Goal: Information Seeking & Learning: Learn about a topic

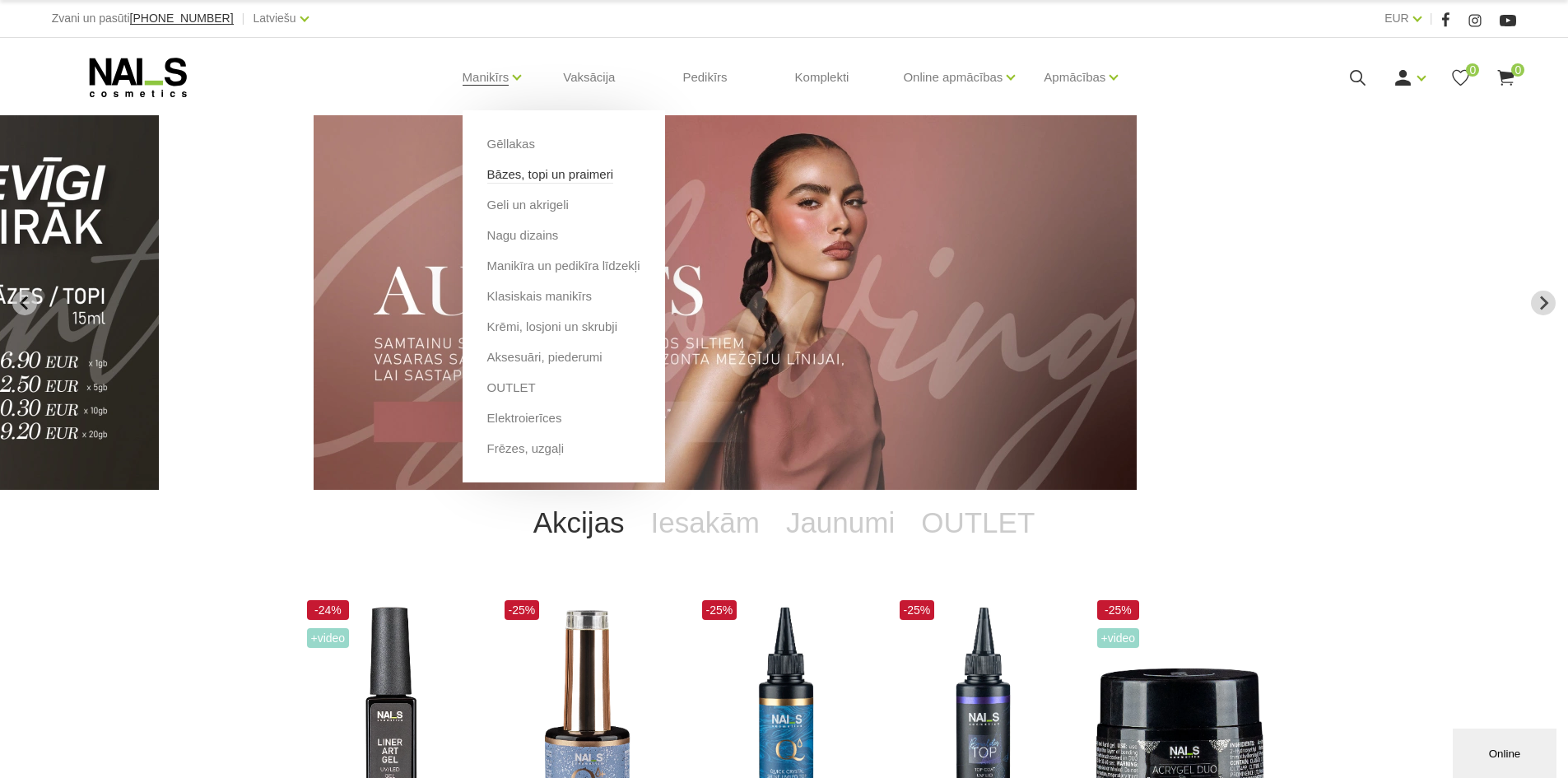
click at [539, 171] on link "Bāzes, topi un praimeri" at bounding box center [550, 174] width 126 height 18
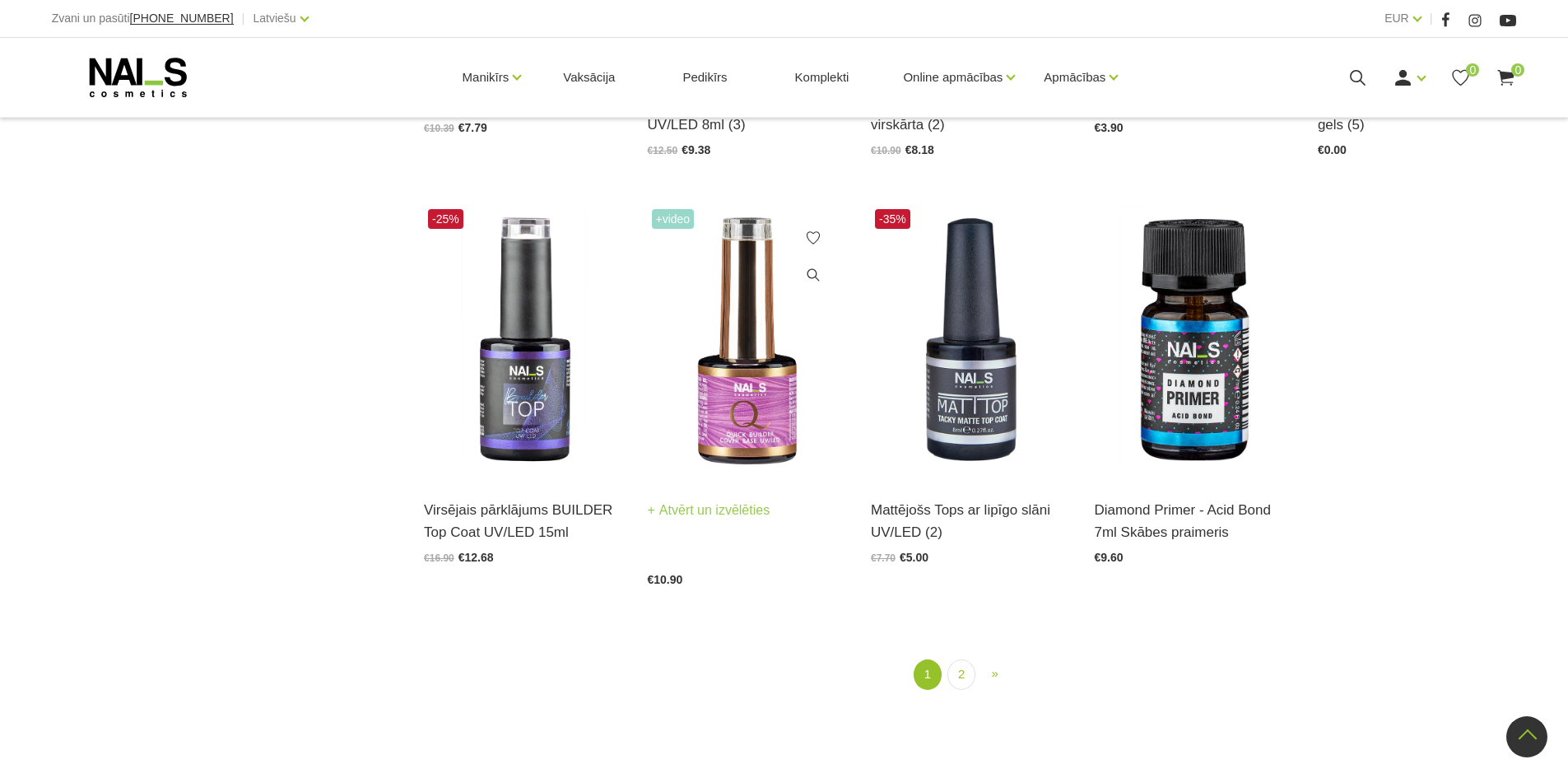
scroll to position [1976, 0]
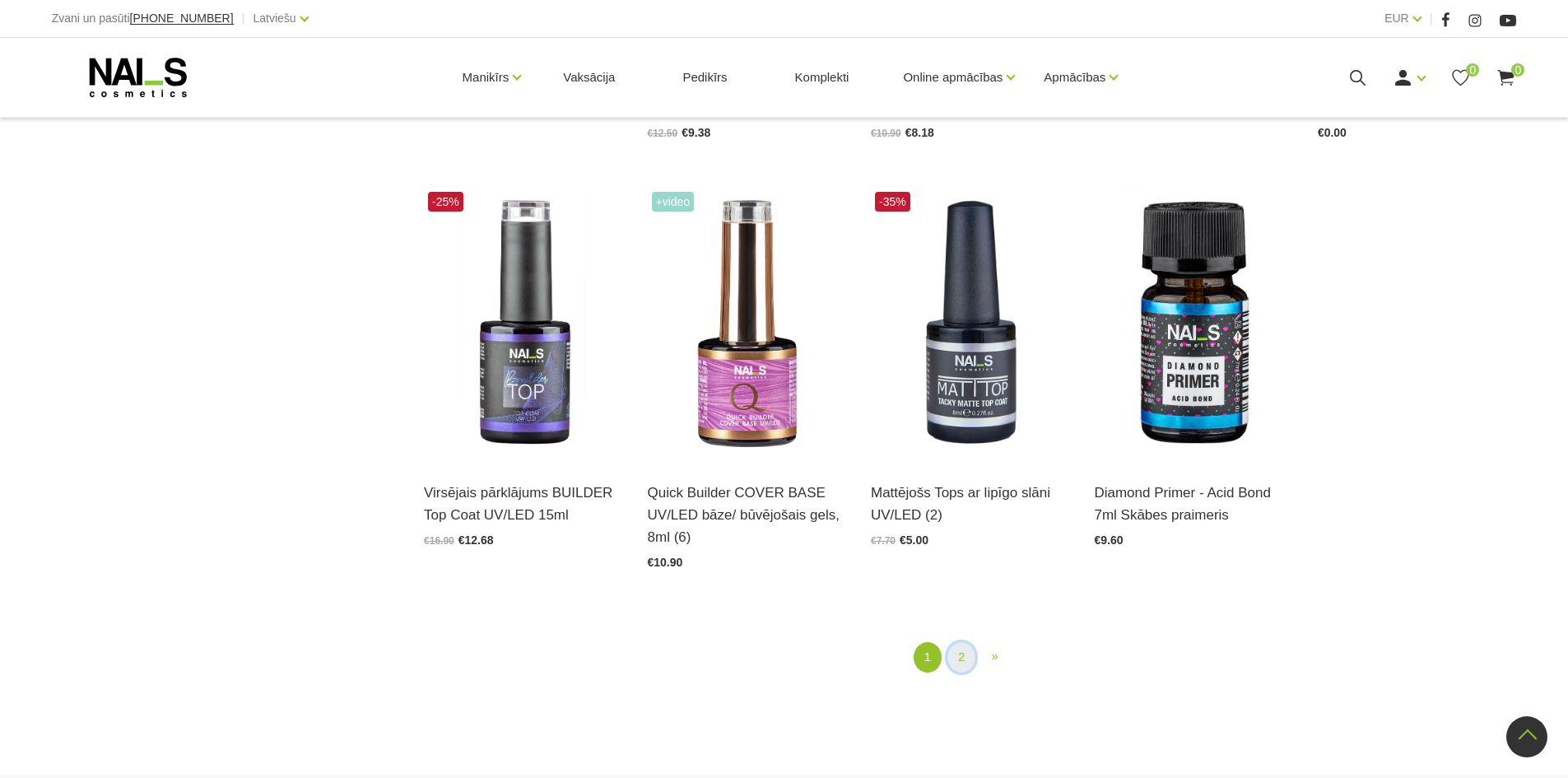
click at [966, 665] on link "2" at bounding box center [961, 657] width 28 height 31
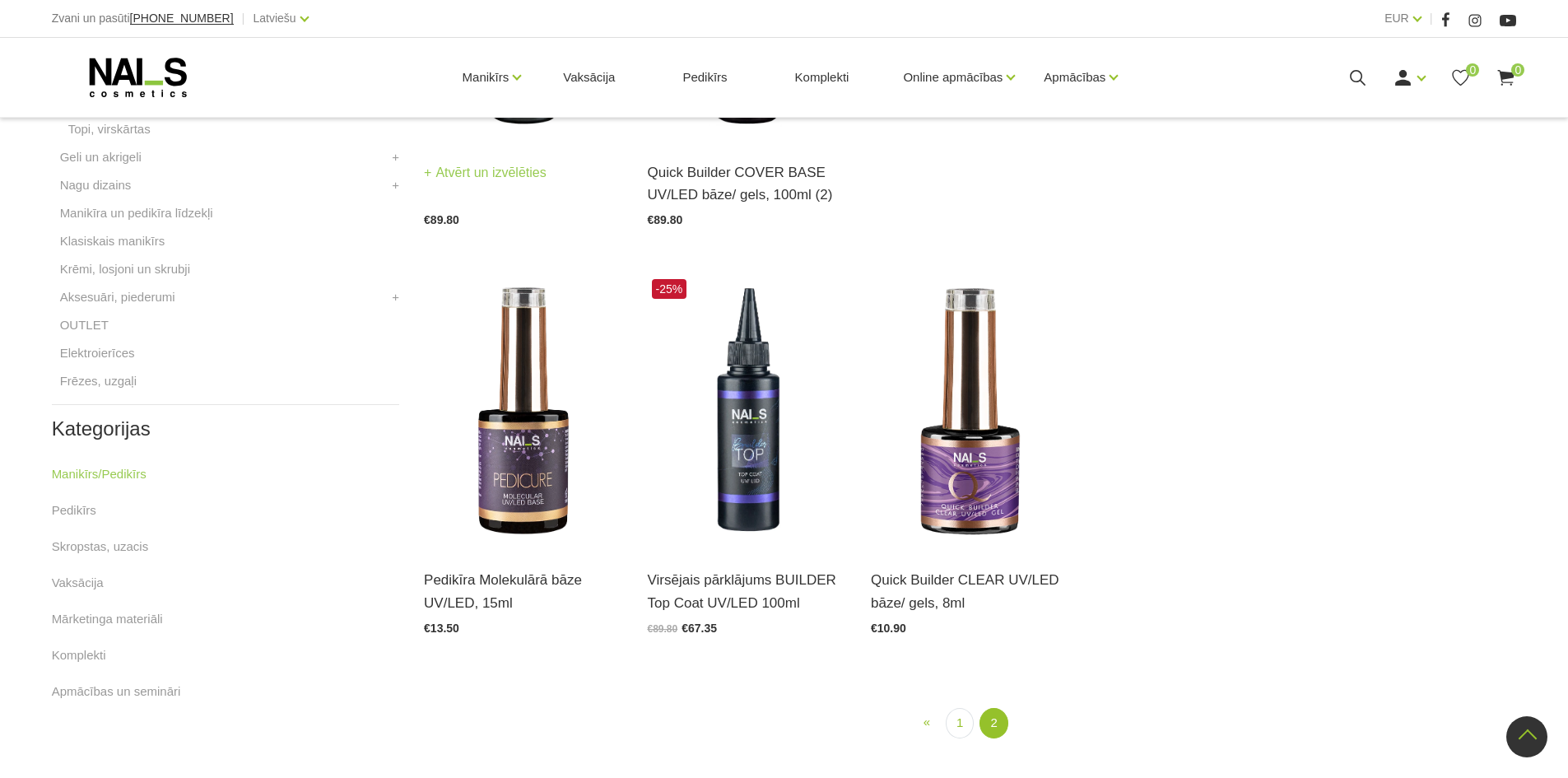
scroll to position [666, 0]
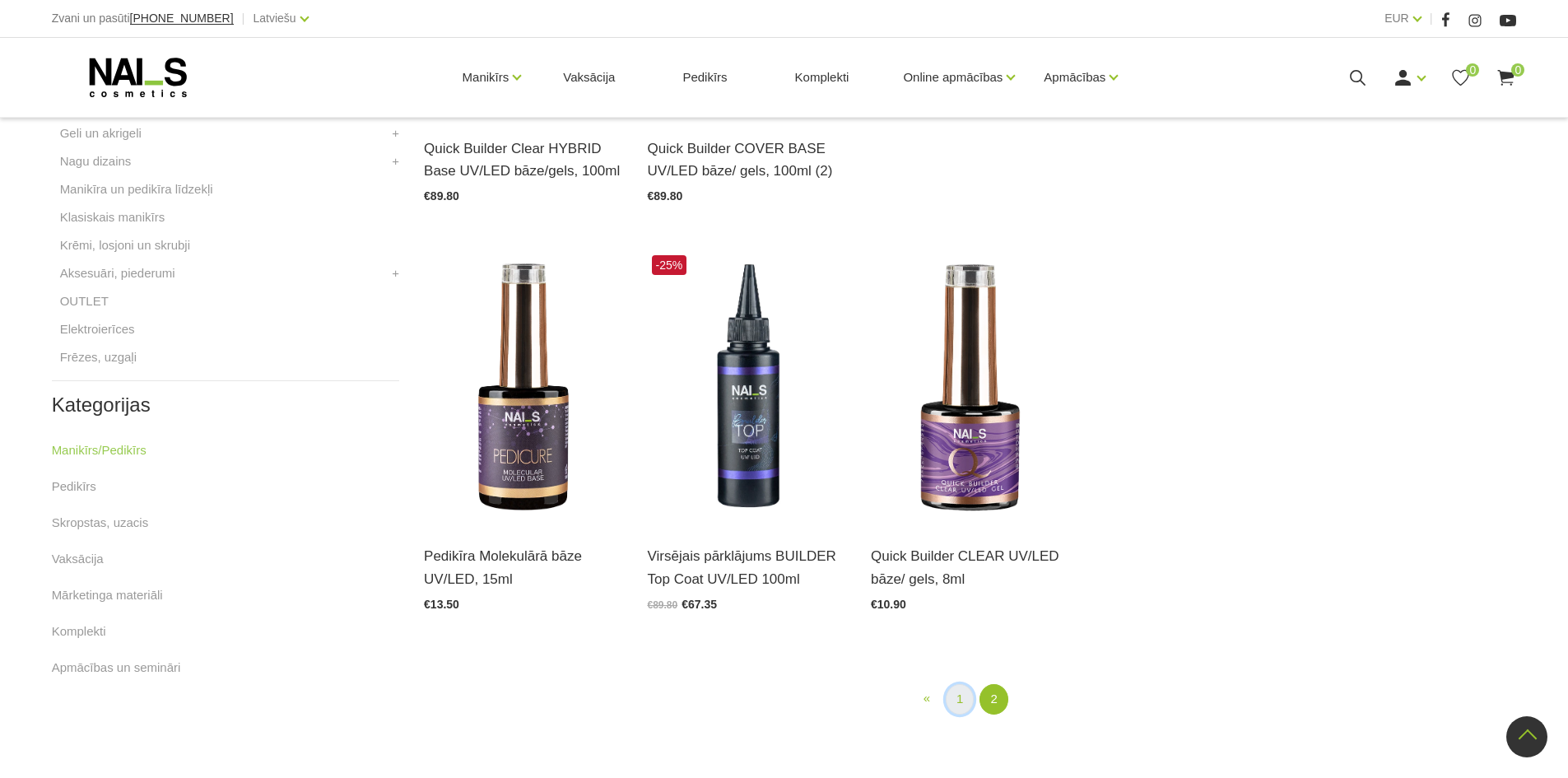
click at [958, 705] on link "1" at bounding box center [959, 699] width 28 height 31
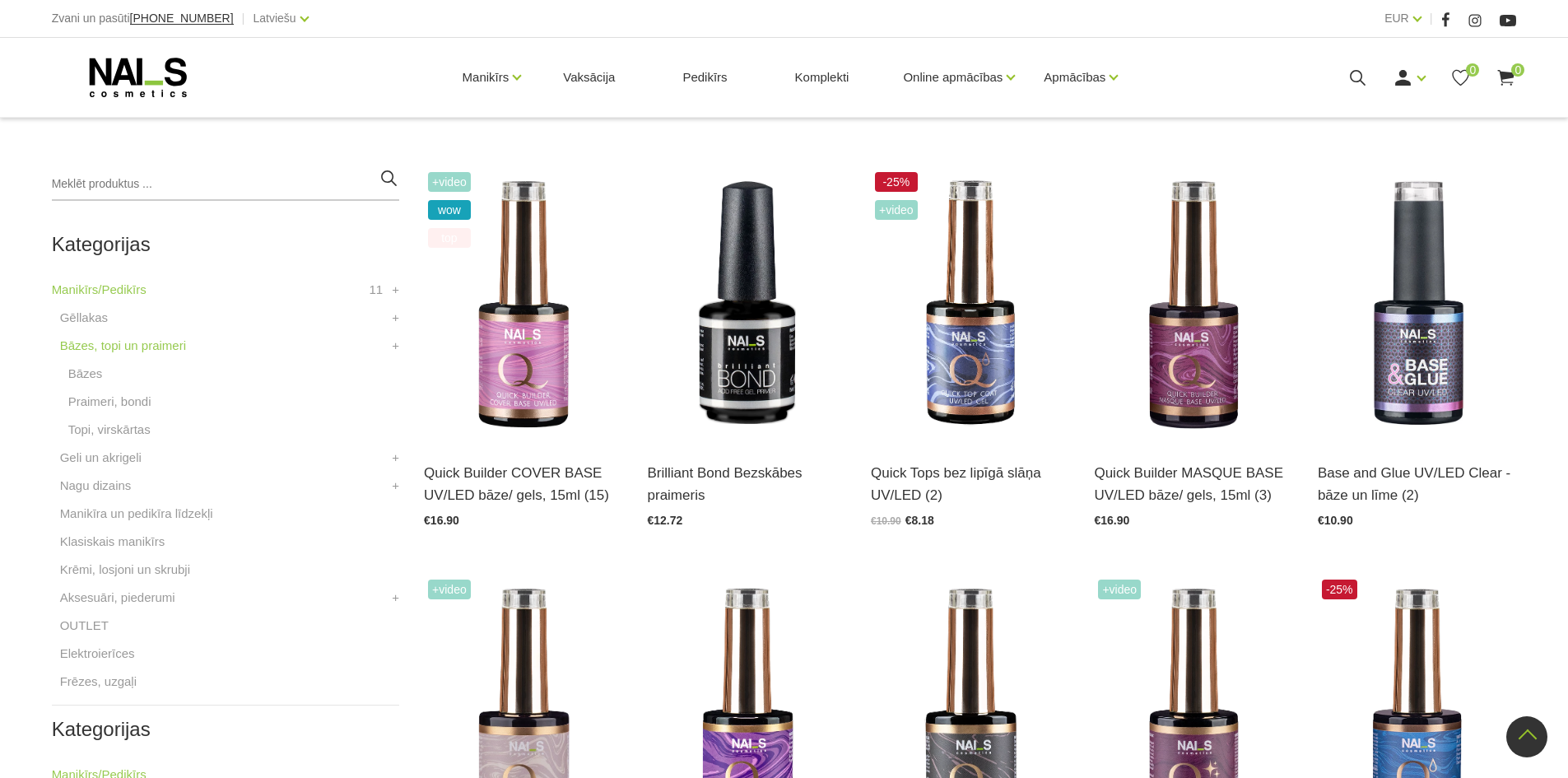
scroll to position [337, 0]
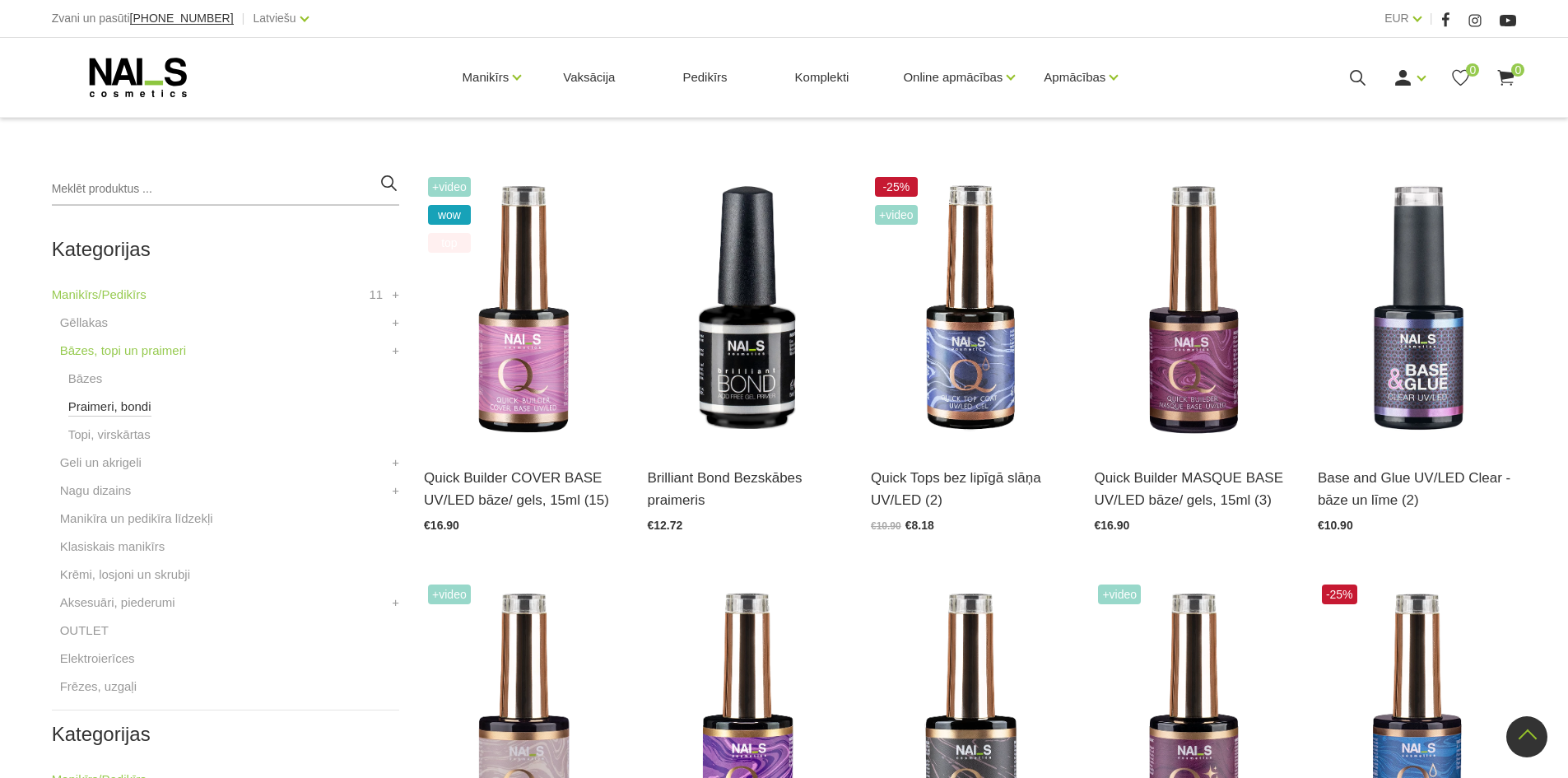
click at [88, 402] on link "Praimeri, bondi" at bounding box center [109, 406] width 83 height 20
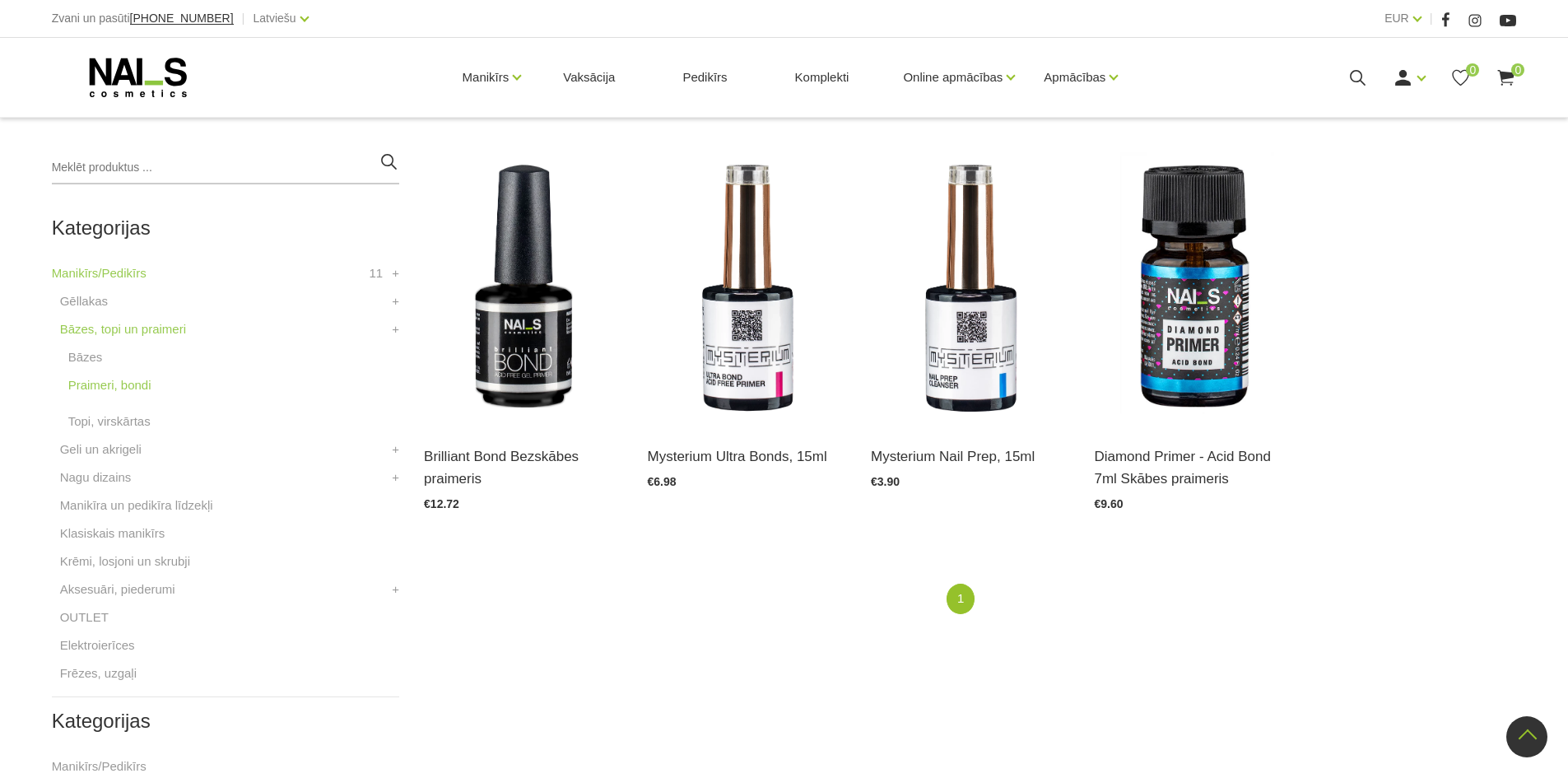
scroll to position [329, 0]
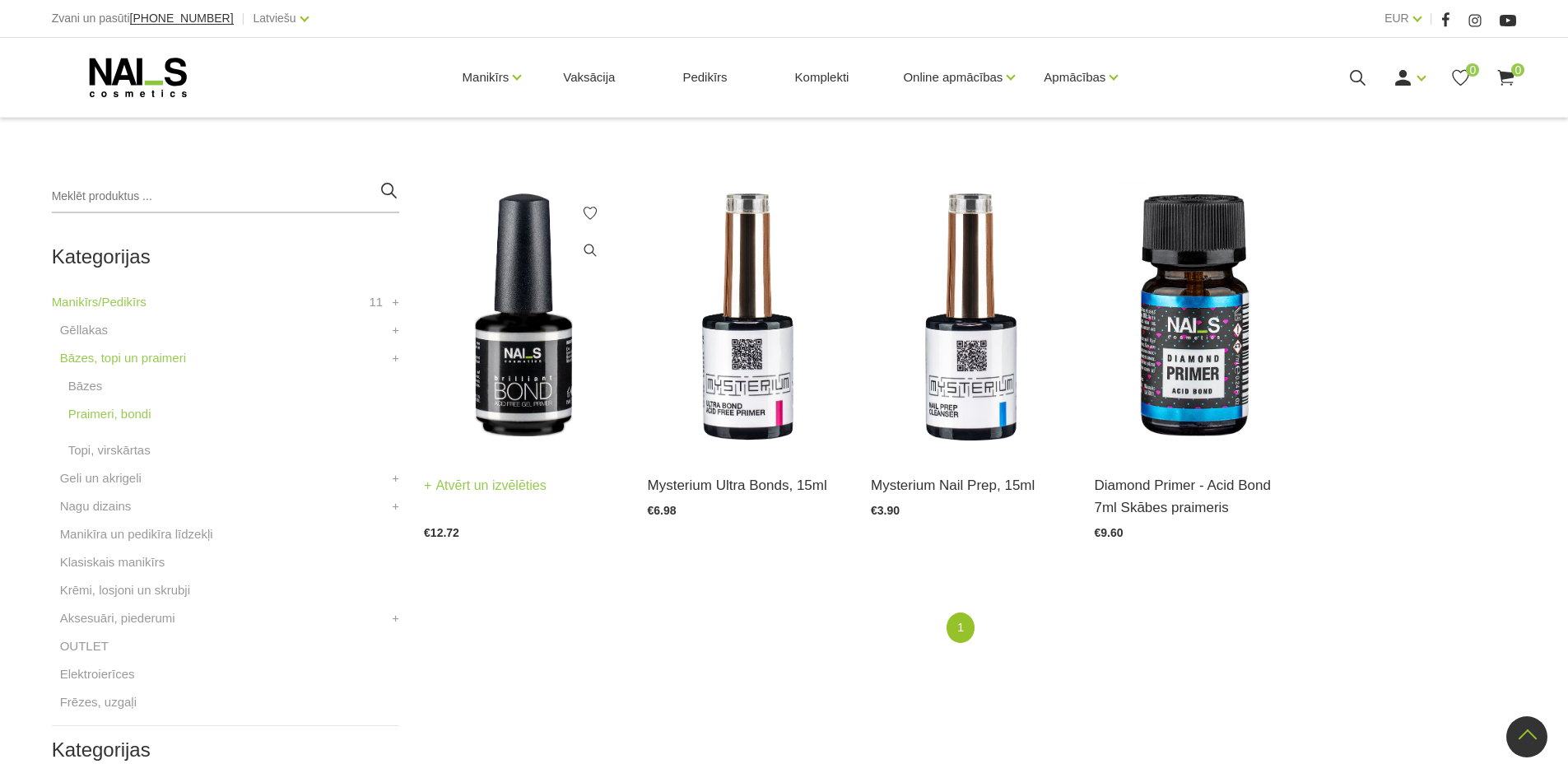
click at [523, 351] on img at bounding box center [523, 317] width 198 height 273
click at [138, 481] on link "Geli un akrigeli" at bounding box center [100, 478] width 81 height 20
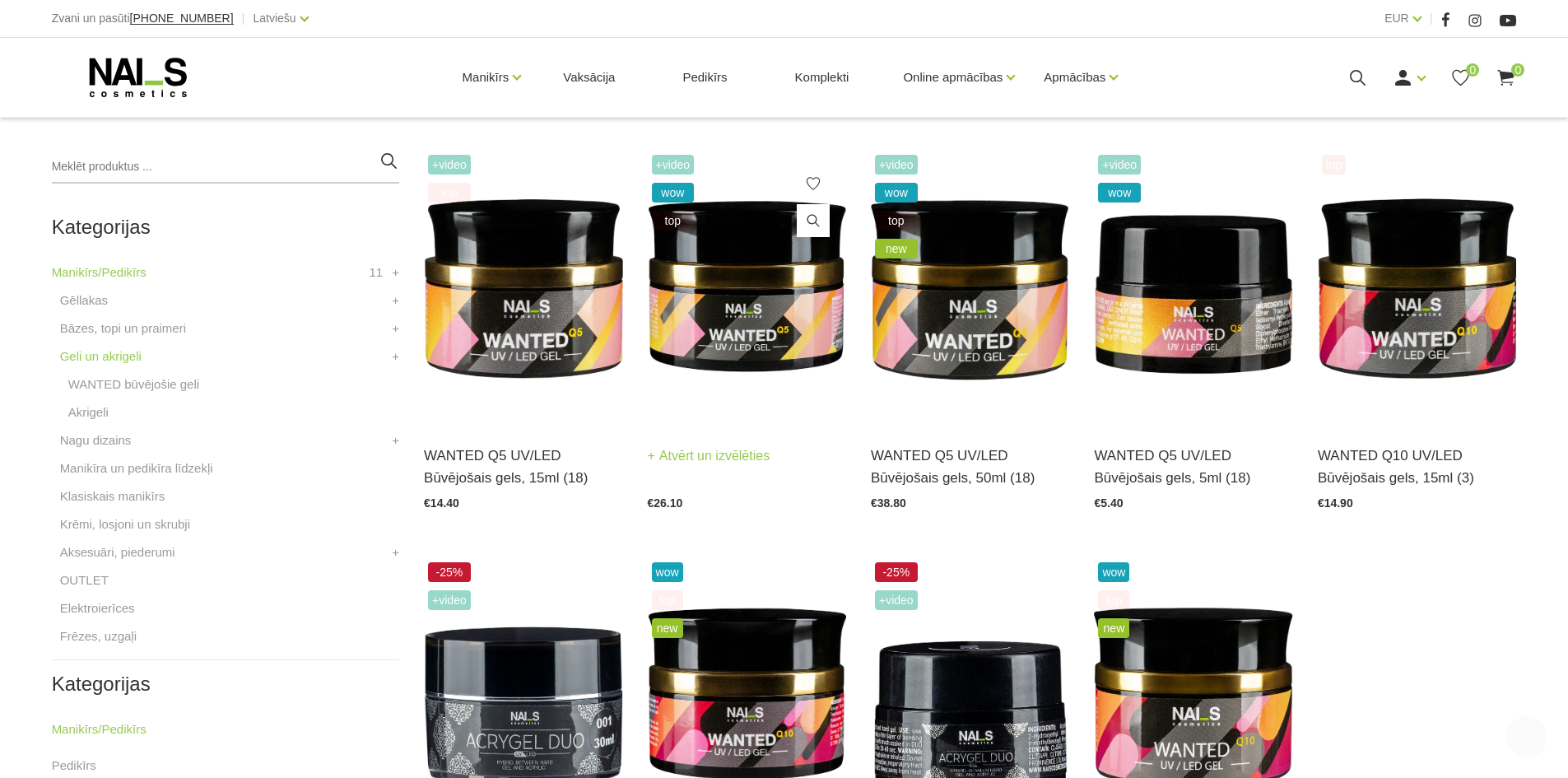
scroll to position [411, 0]
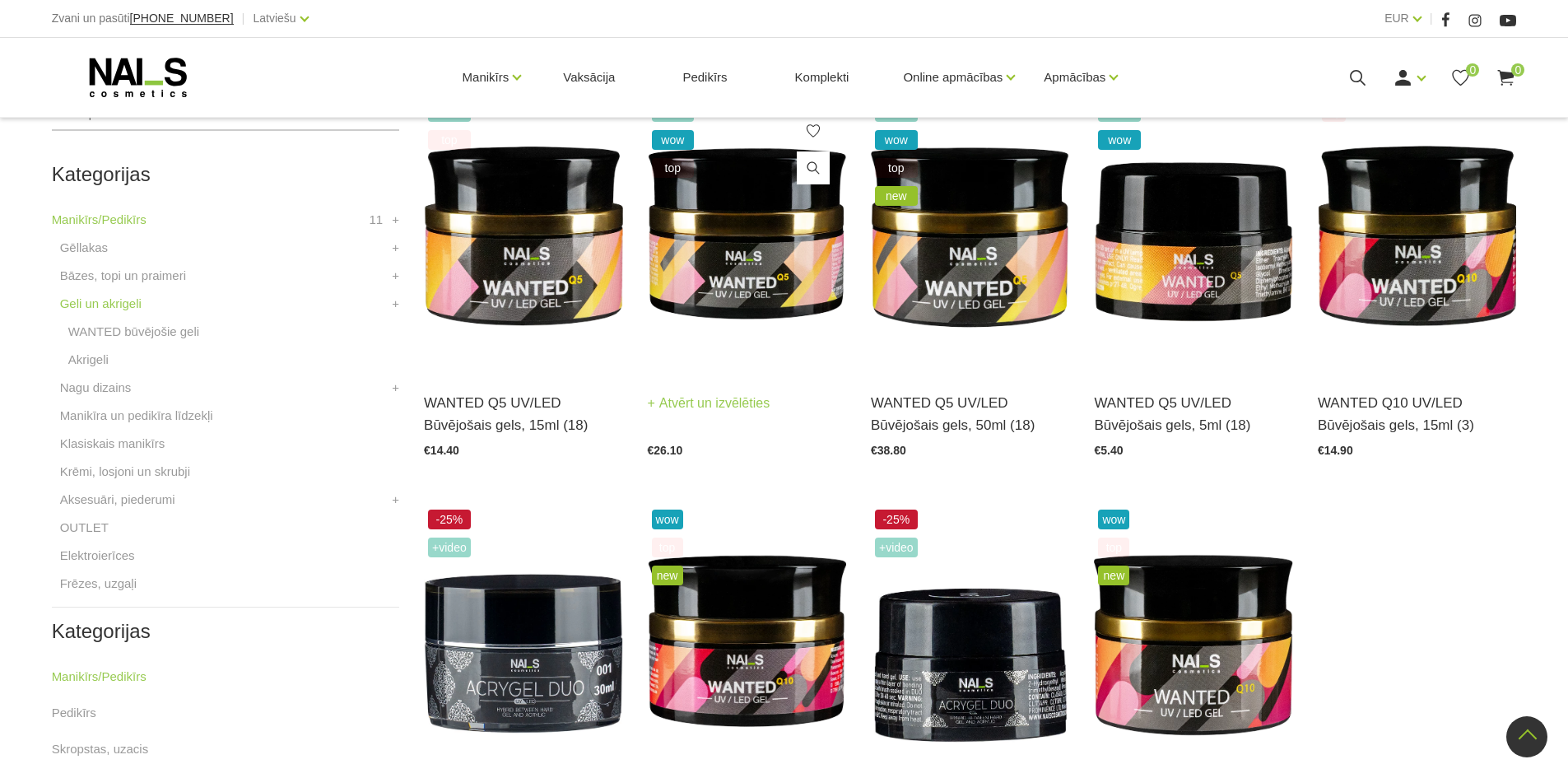
click at [727, 298] on img at bounding box center [747, 235] width 198 height 273
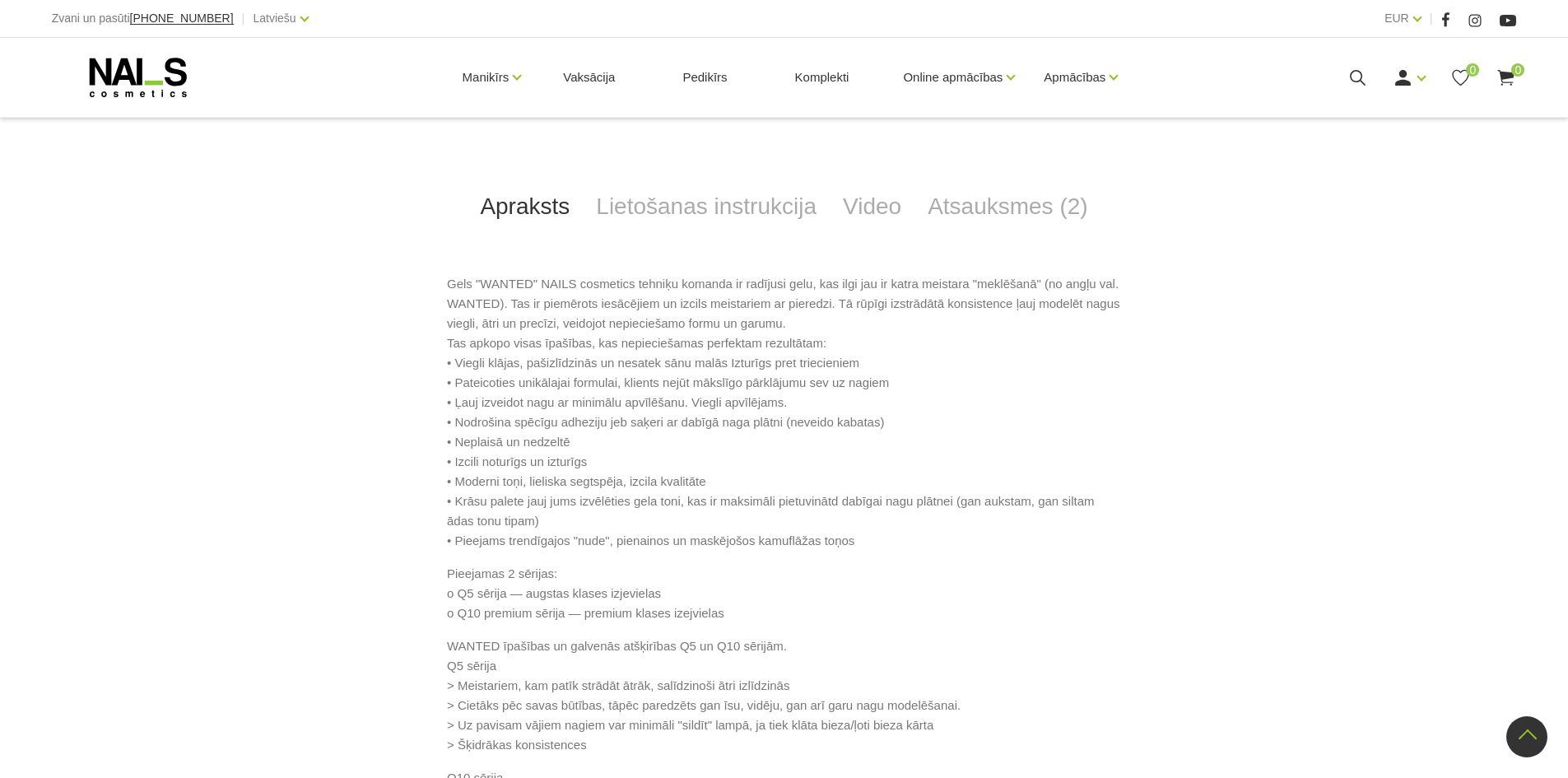
scroll to position [741, 0]
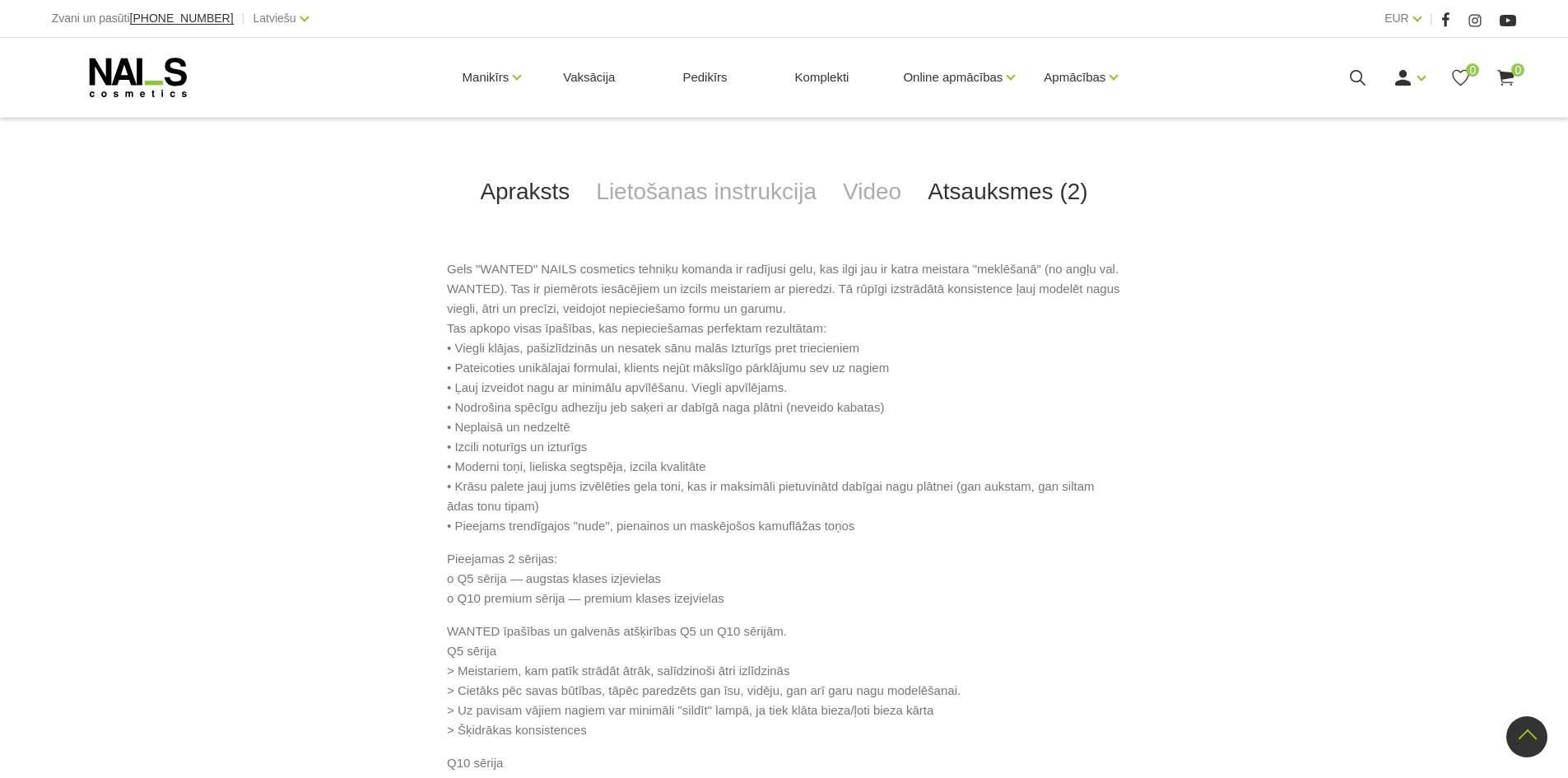
click at [1048, 199] on link "Atsauksmes (2)" at bounding box center [1008, 192] width 187 height 54
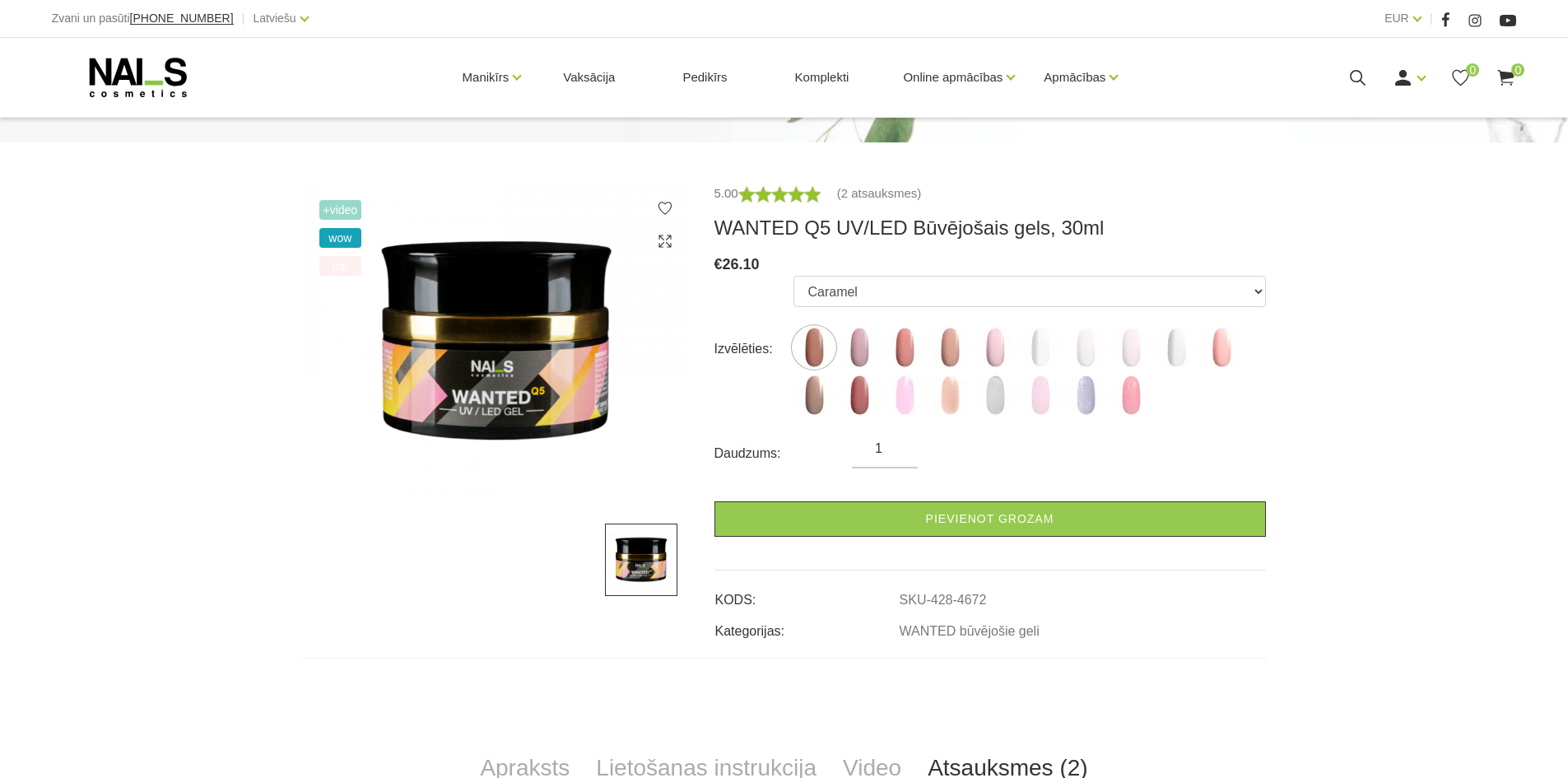
scroll to position [658, 0]
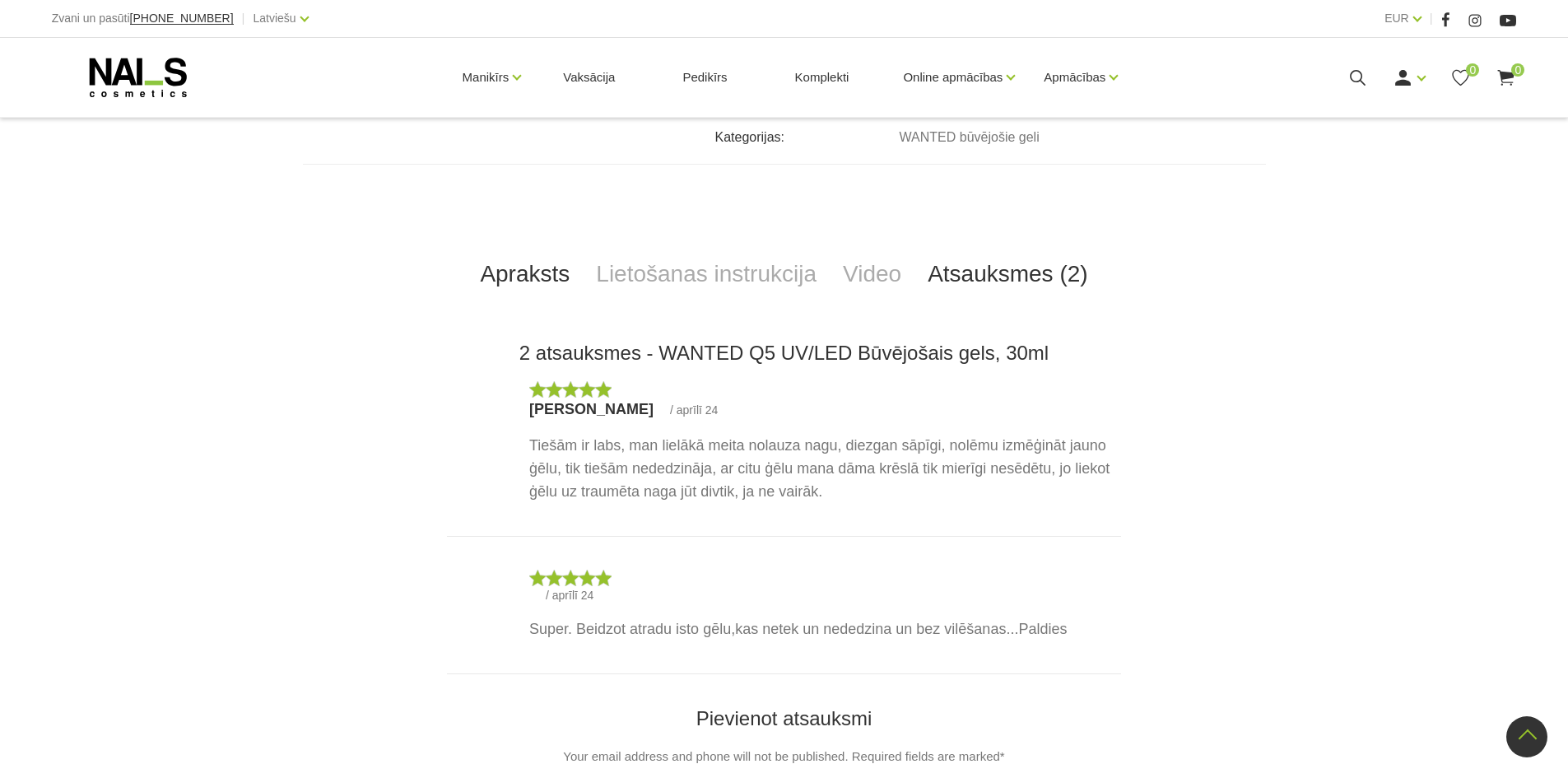
click at [527, 281] on link "Apraksts" at bounding box center [525, 274] width 116 height 54
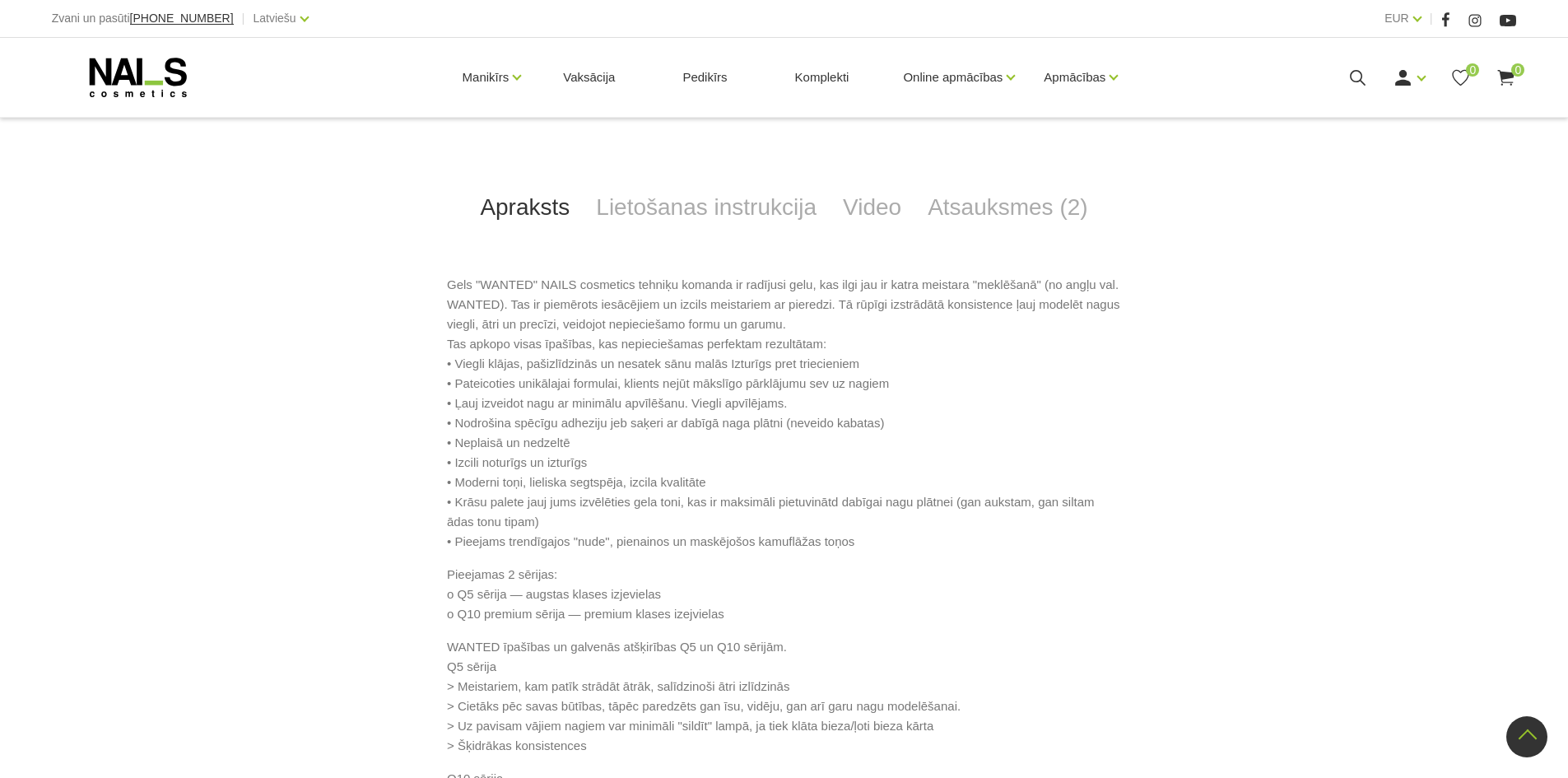
scroll to position [494, 0]
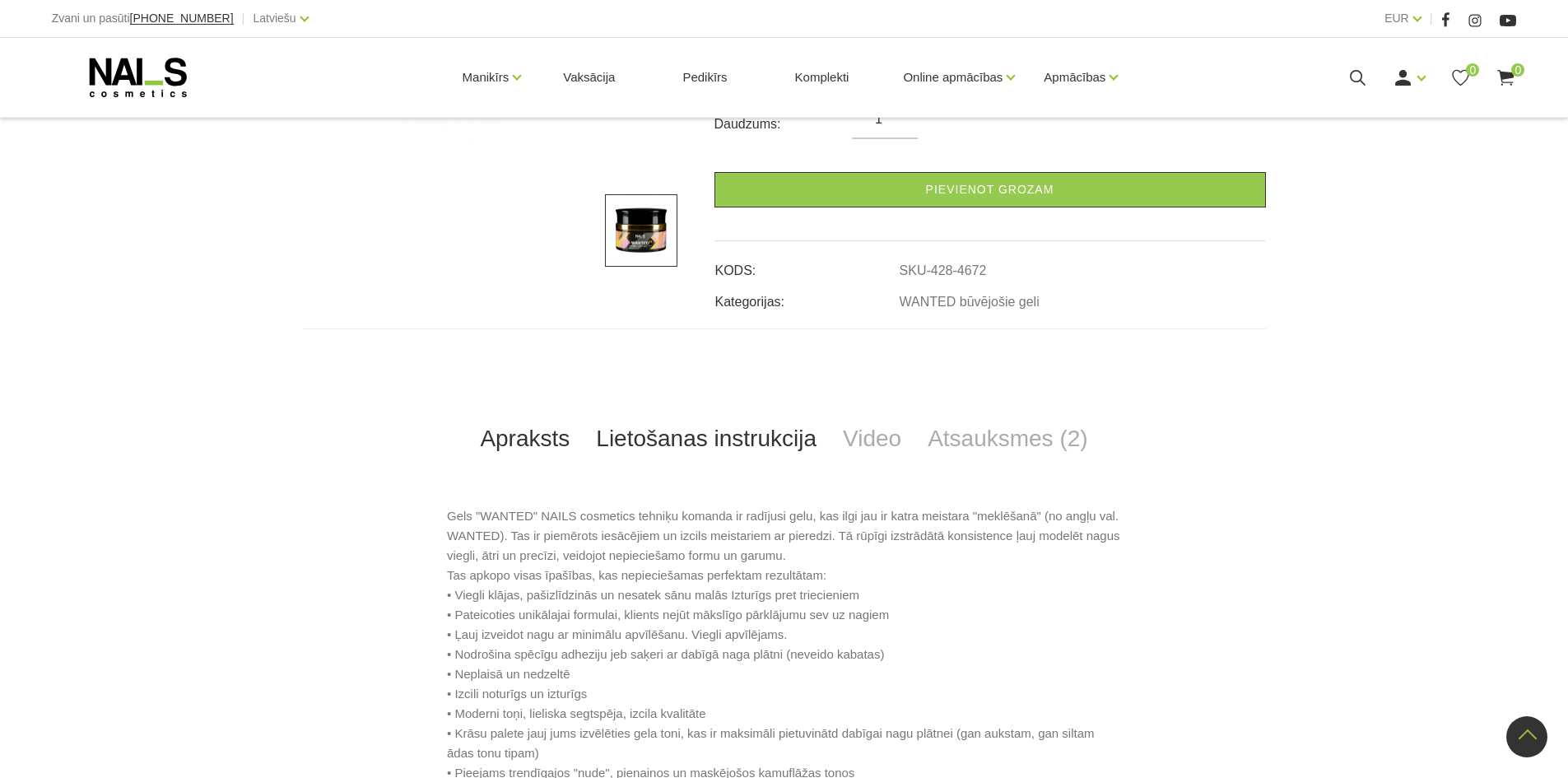
click at [676, 448] on link "Lietošanas instrukcija" at bounding box center [706, 439] width 247 height 54
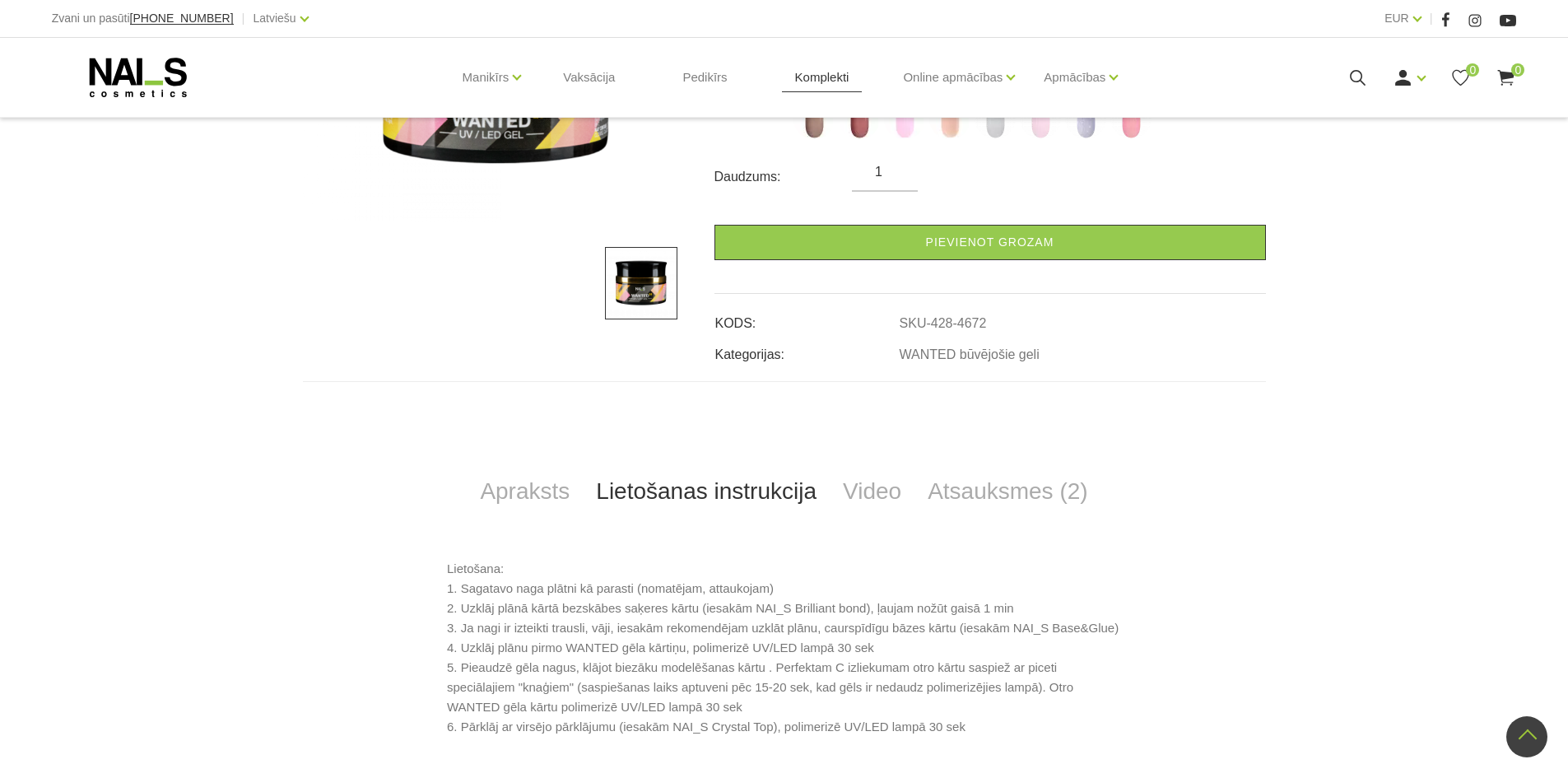
scroll to position [247, 0]
